Goal: Task Accomplishment & Management: Use online tool/utility

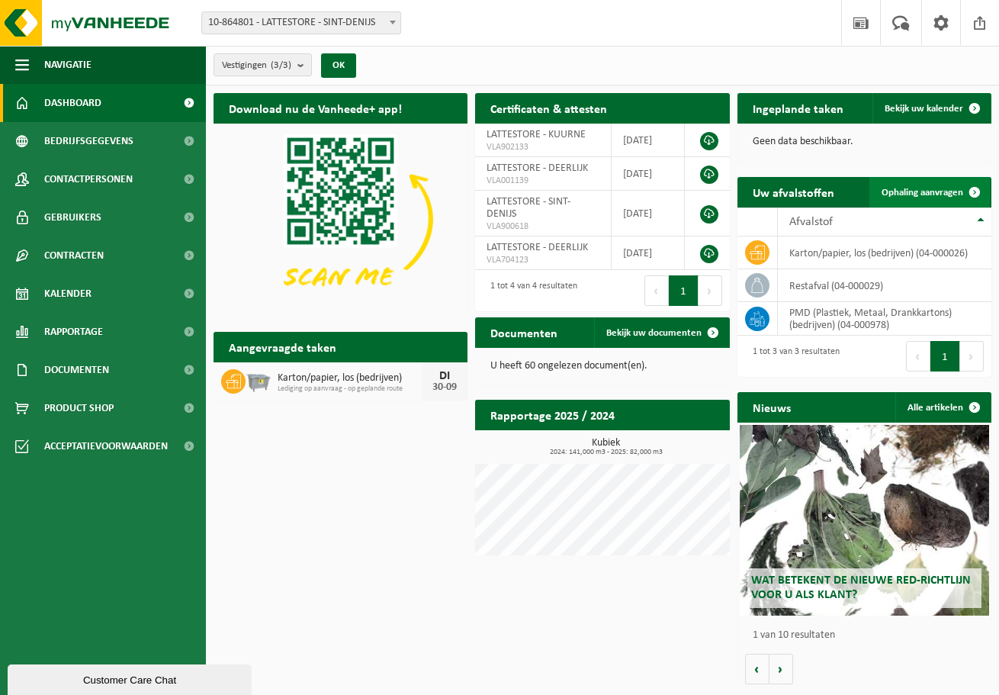
click at [956, 185] on link "Ophaling aanvragen" at bounding box center [929, 192] width 121 height 31
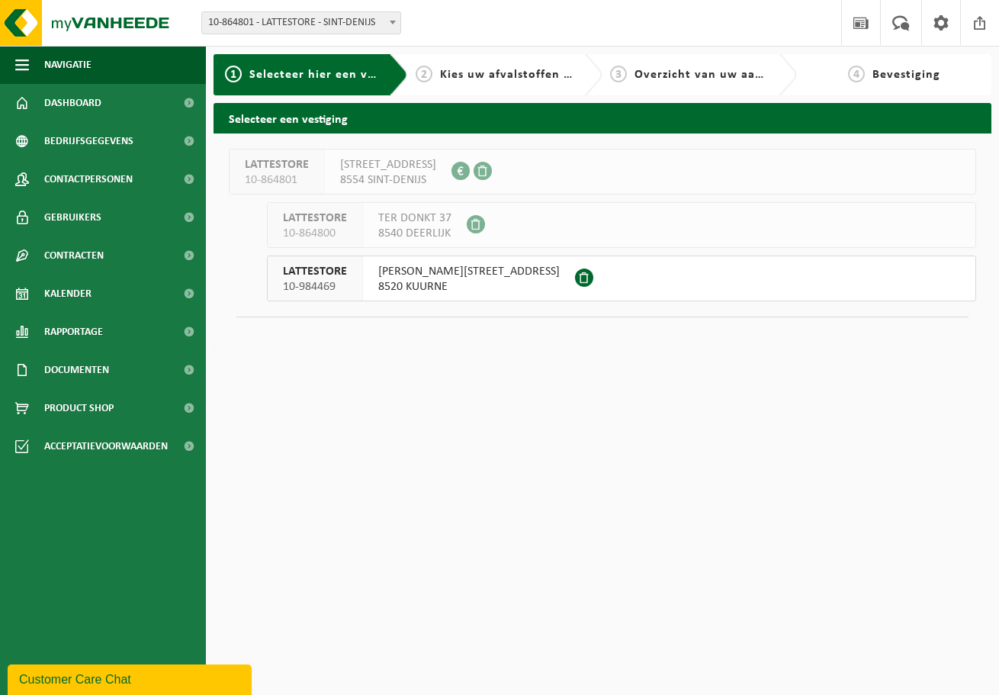
drag, startPoint x: 371, startPoint y: 278, endPoint x: 397, endPoint y: 261, distance: 31.9
click at [371, 278] on div "PIETER VERHAEGHESTRAAT 34 8520 KUURNE" at bounding box center [469, 278] width 212 height 44
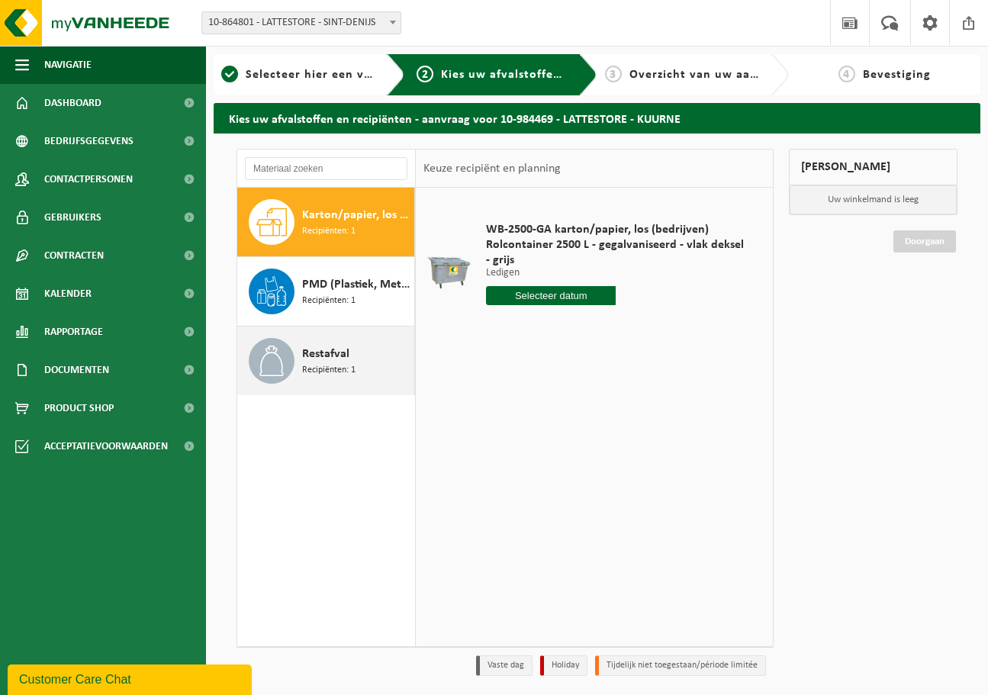
click at [338, 381] on div "Restafval Recipiënten: 1" at bounding box center [356, 361] width 108 height 46
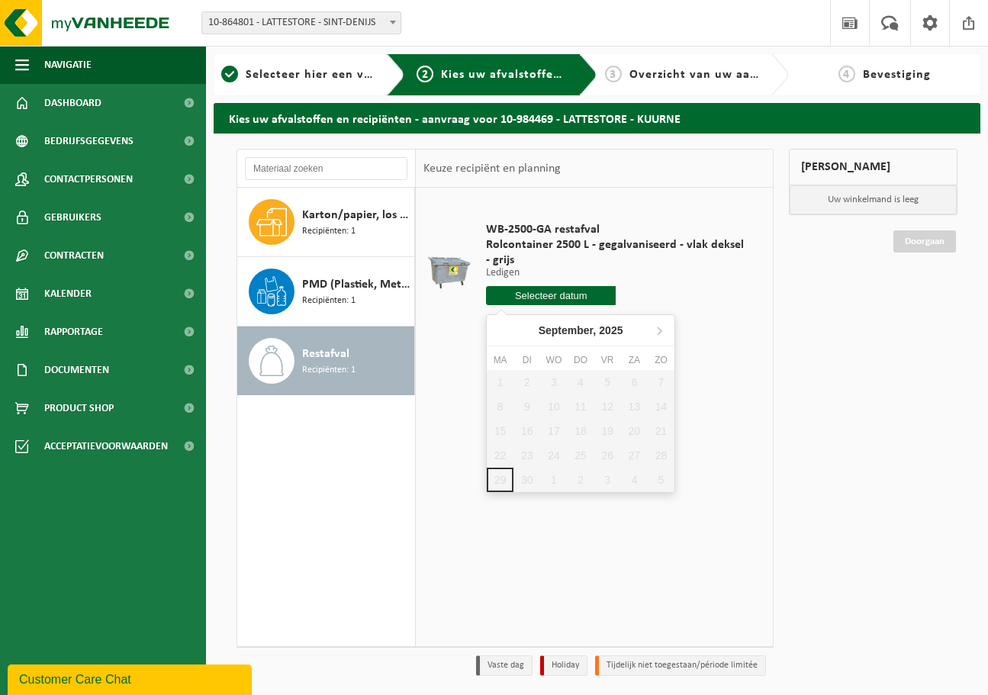
click at [543, 293] on input "text" at bounding box center [551, 295] width 130 height 19
click at [658, 325] on icon at bounding box center [659, 330] width 24 height 24
click at [573, 378] on div "2" at bounding box center [580, 382] width 27 height 24
type input "Van 2025-10-02"
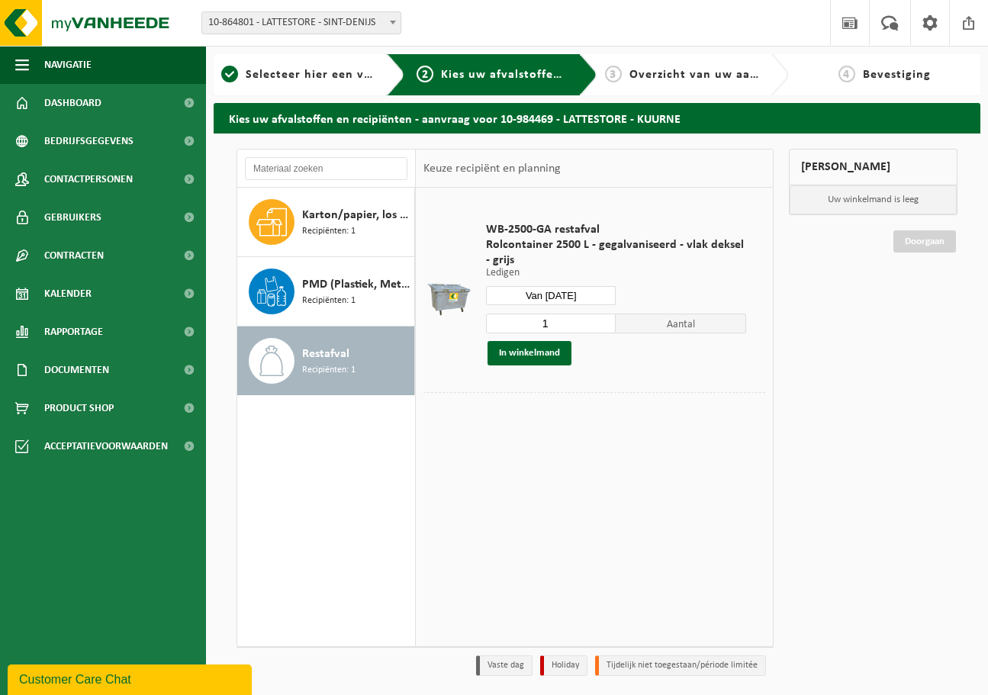
click at [554, 365] on div "WB-2500-GA restafval Rolcontainer 2500 L - gegalvaniseerd - vlak deksel - grijs…" at bounding box center [615, 294] width 275 height 174
click at [548, 358] on button "In winkelmand" at bounding box center [529, 353] width 84 height 24
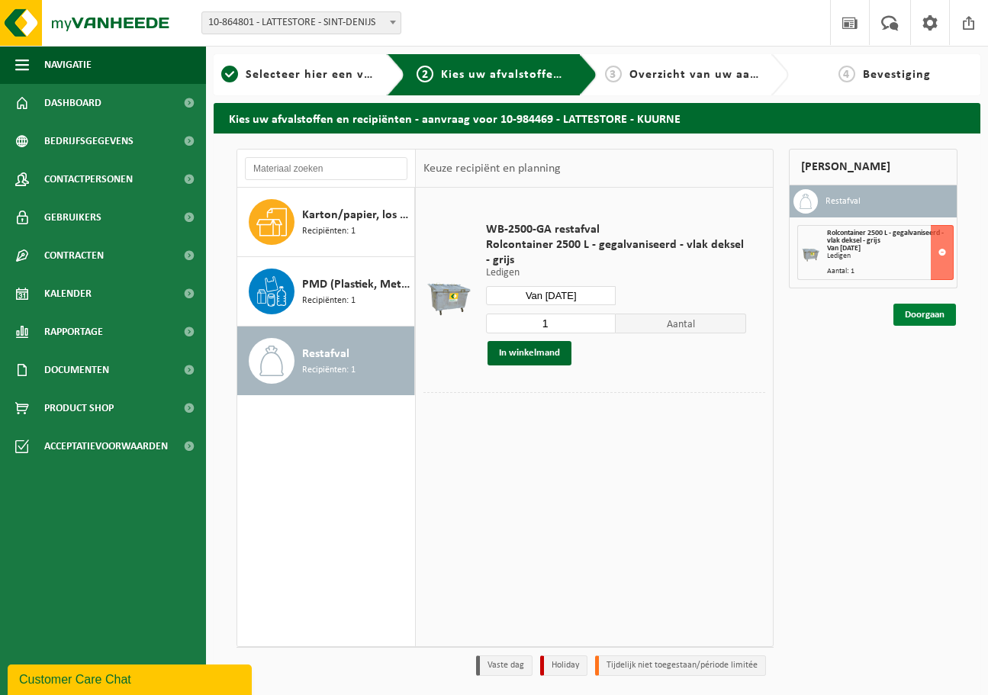
click at [923, 316] on link "Doorgaan" at bounding box center [924, 315] width 63 height 22
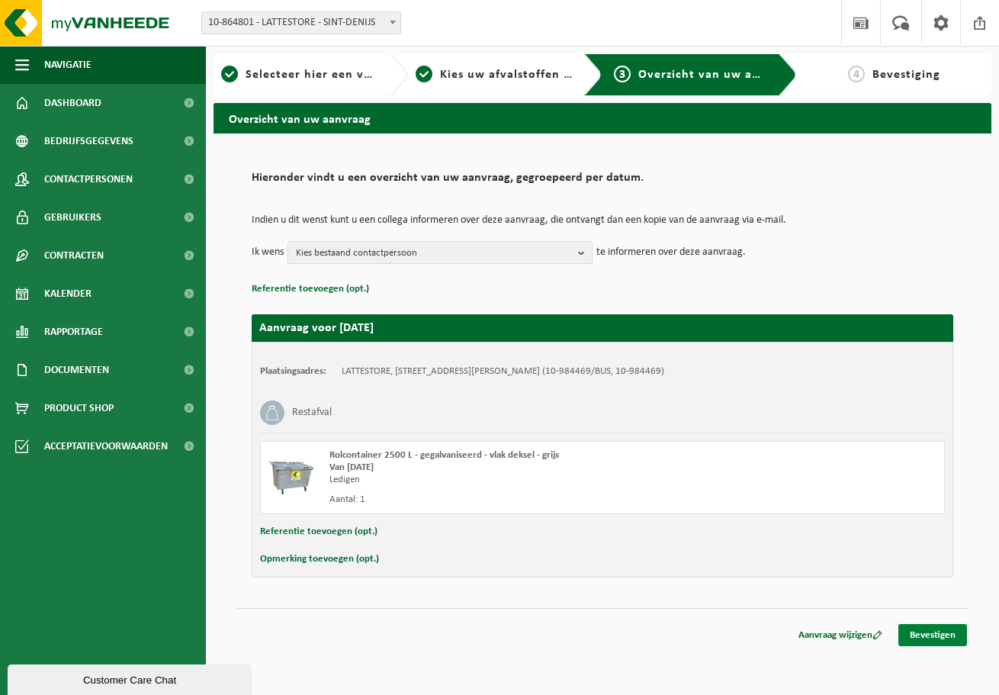
click at [937, 632] on link "Bevestigen" at bounding box center [932, 635] width 69 height 22
